Goal: Information Seeking & Learning: Learn about a topic

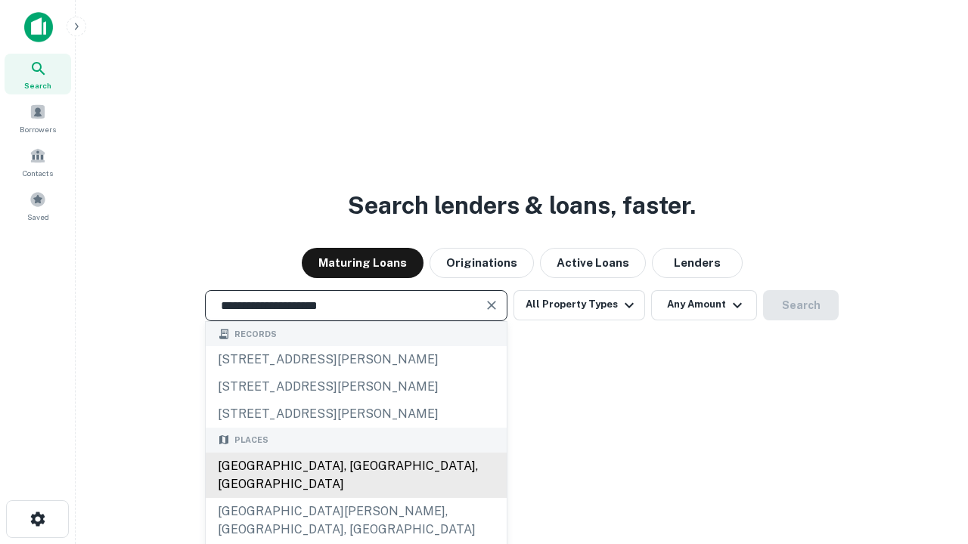
click at [355, 498] on div "[GEOGRAPHIC_DATA], [GEOGRAPHIC_DATA], [GEOGRAPHIC_DATA]" at bounding box center [356, 475] width 301 height 45
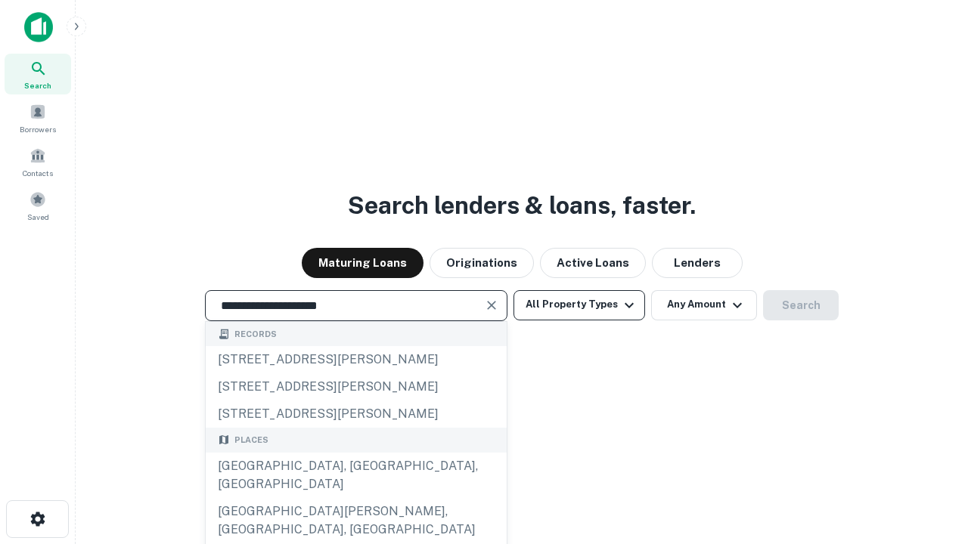
type input "**********"
click at [579, 305] on button "All Property Types" at bounding box center [579, 305] width 132 height 30
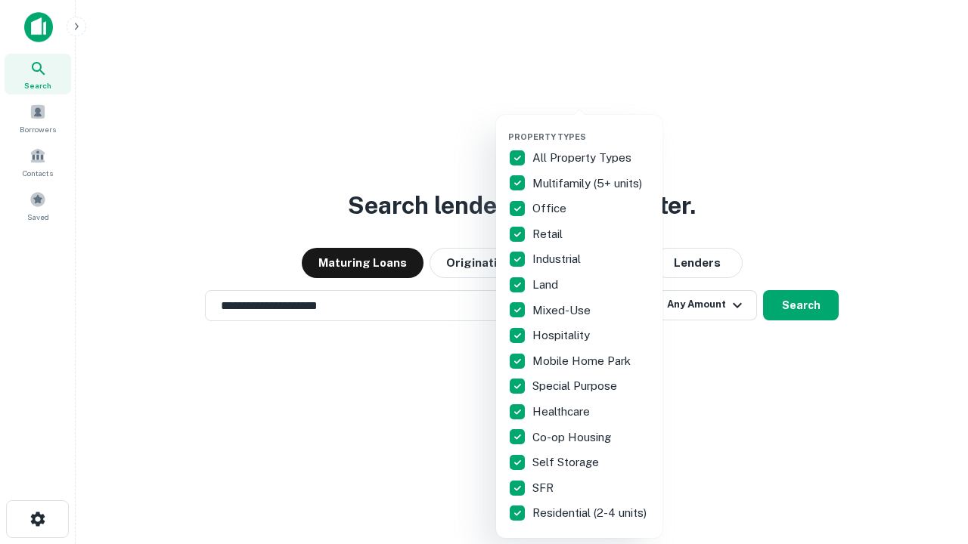
click at [591, 127] on button "button" at bounding box center [591, 127] width 166 height 1
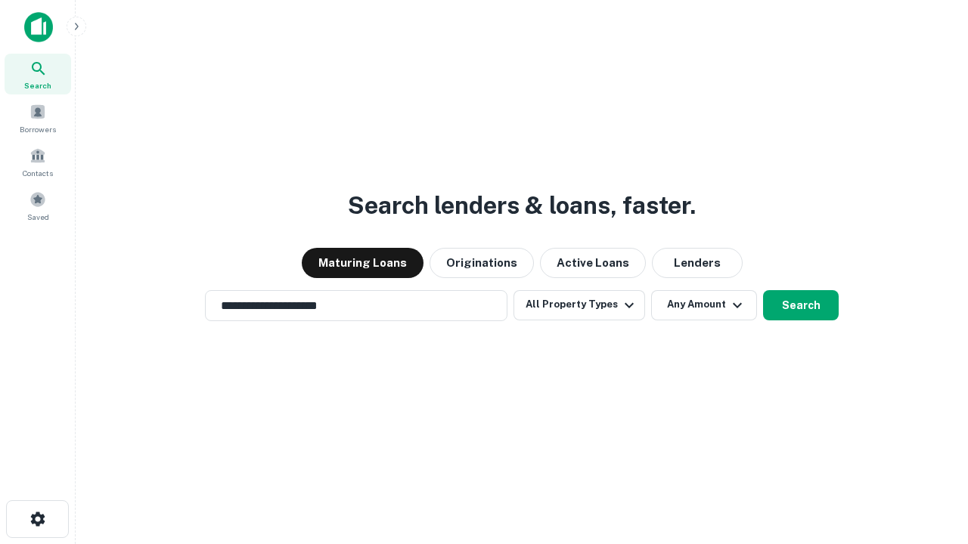
scroll to position [23, 0]
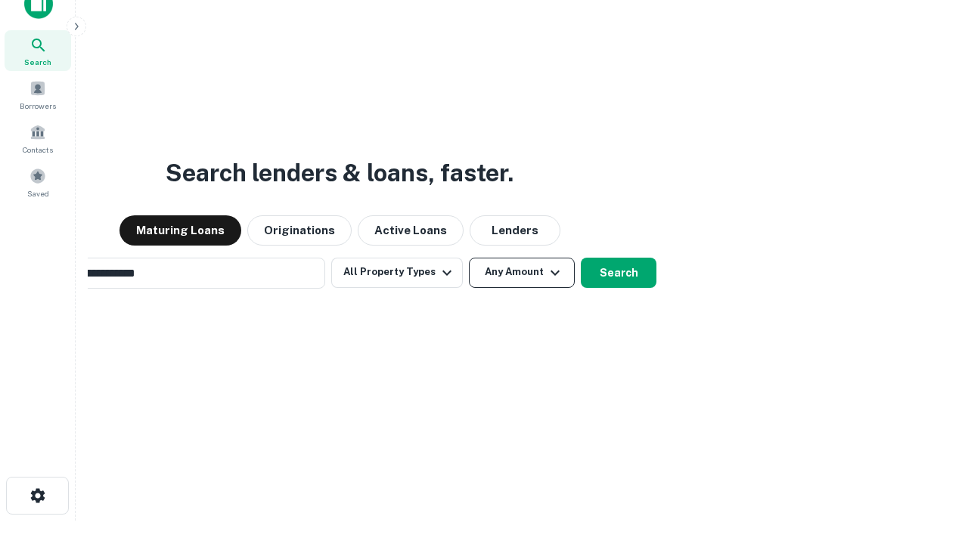
click at [469, 258] on button "Any Amount" at bounding box center [522, 273] width 106 height 30
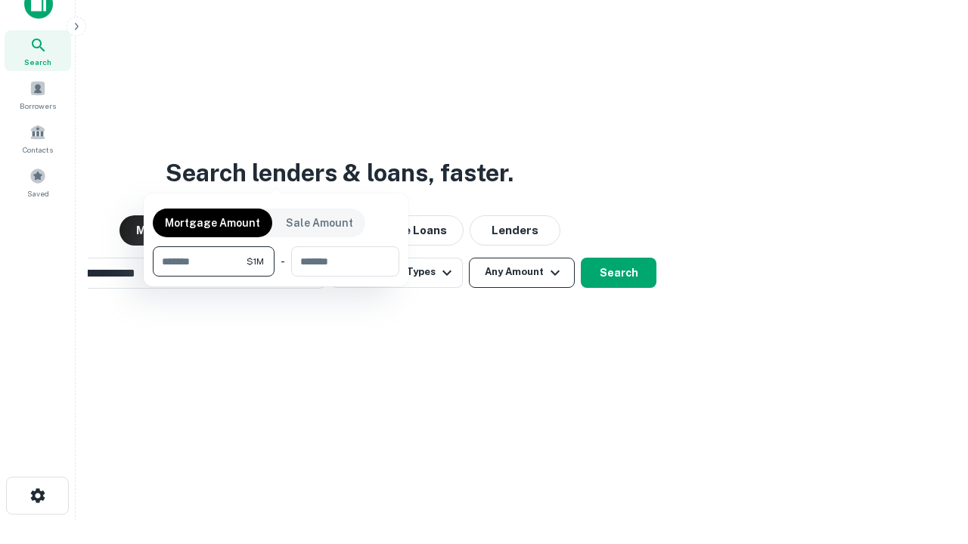
scroll to position [24, 0]
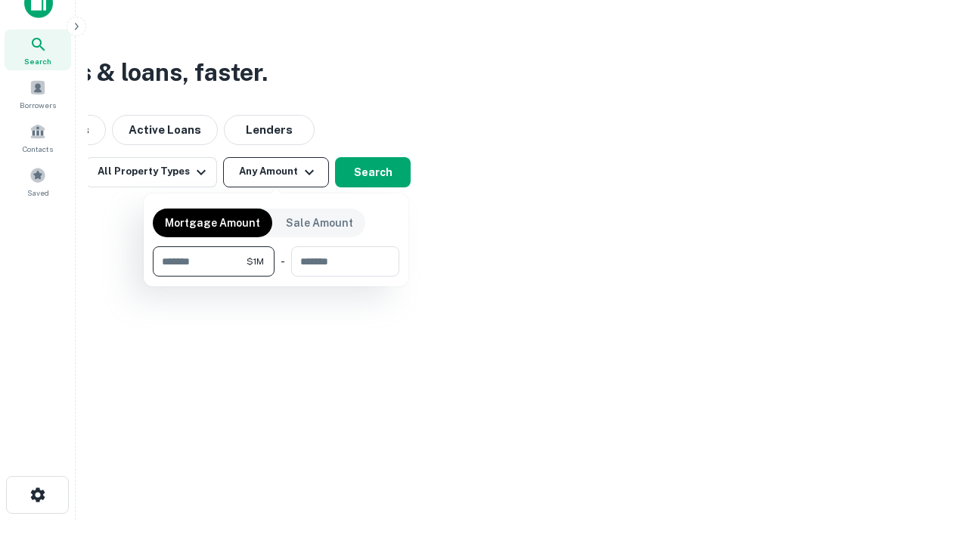
type input "*******"
click at [276, 277] on button "button" at bounding box center [276, 277] width 246 height 1
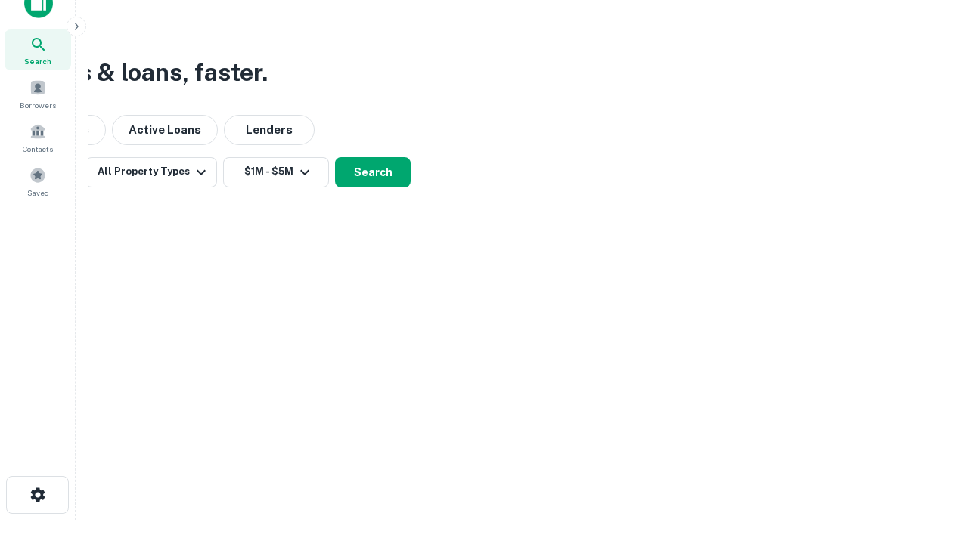
scroll to position [23, 0]
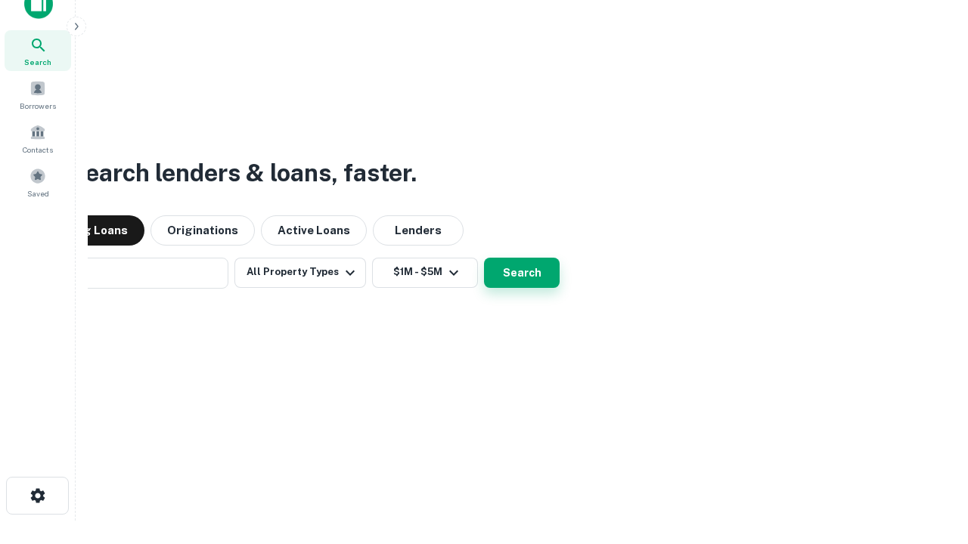
click at [484, 258] on button "Search" at bounding box center [522, 273] width 76 height 30
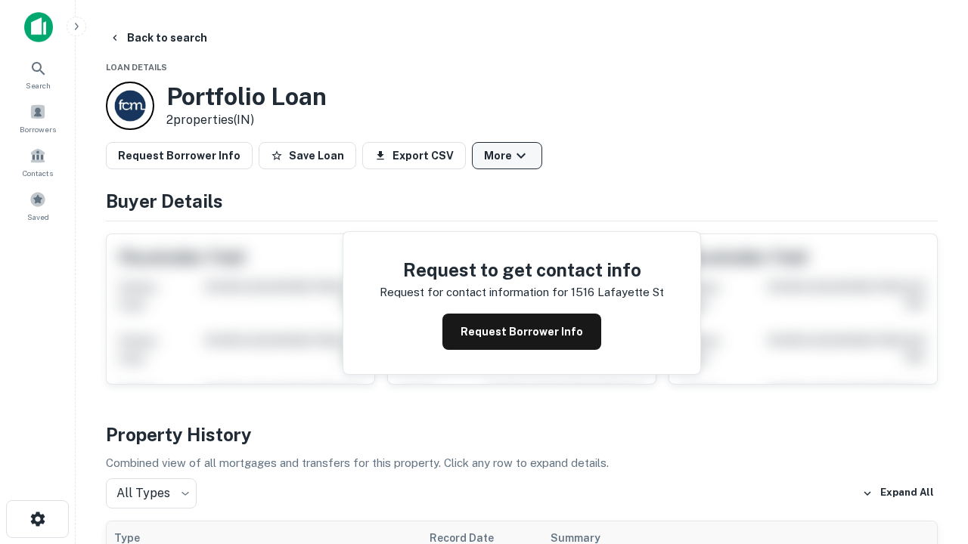
click at [506, 156] on button "More" at bounding box center [507, 155] width 70 height 27
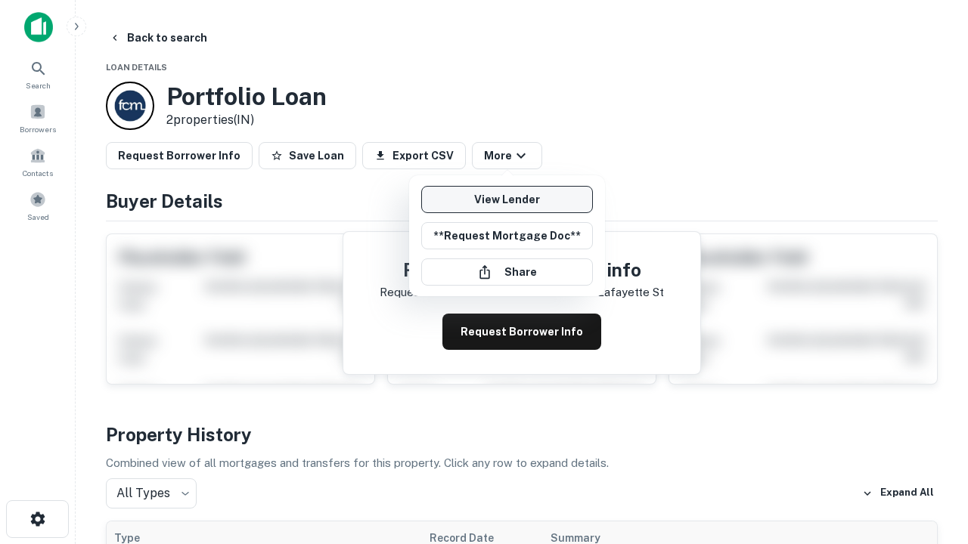
click at [506, 200] on link "View Lender" at bounding box center [507, 199] width 172 height 27
